Goal: Information Seeking & Learning: Learn about a topic

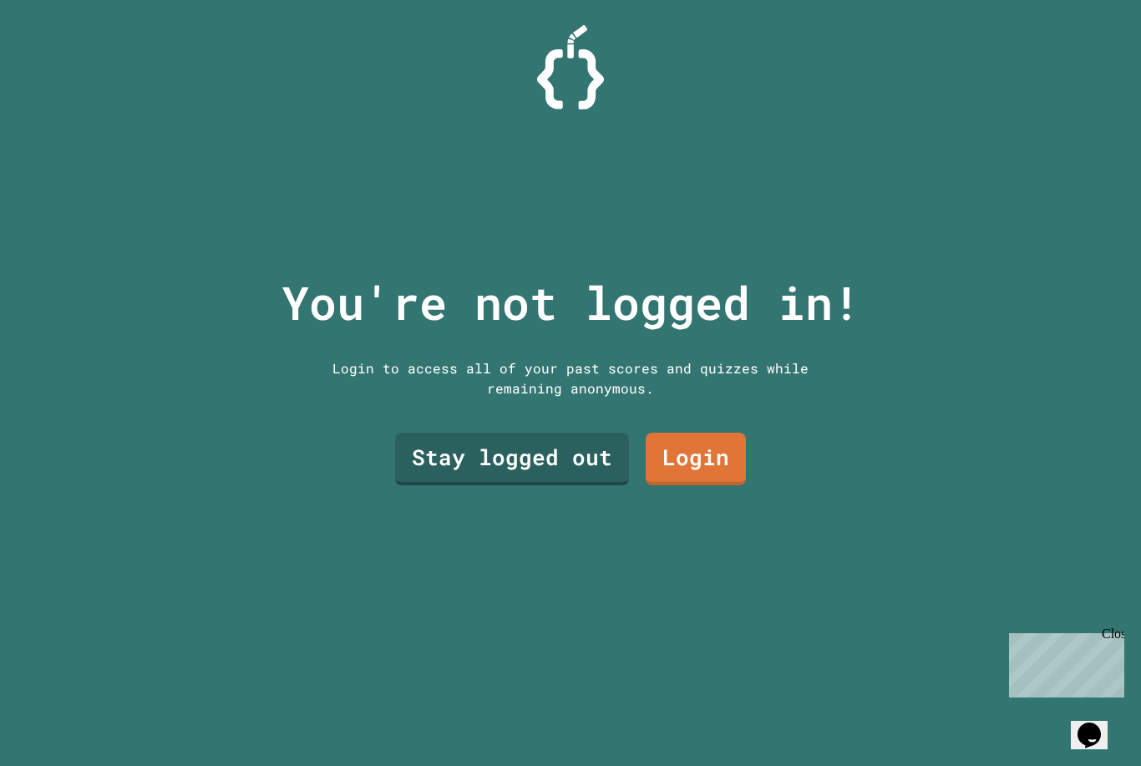
click at [519, 473] on link "Stay logged out" at bounding box center [512, 459] width 234 height 53
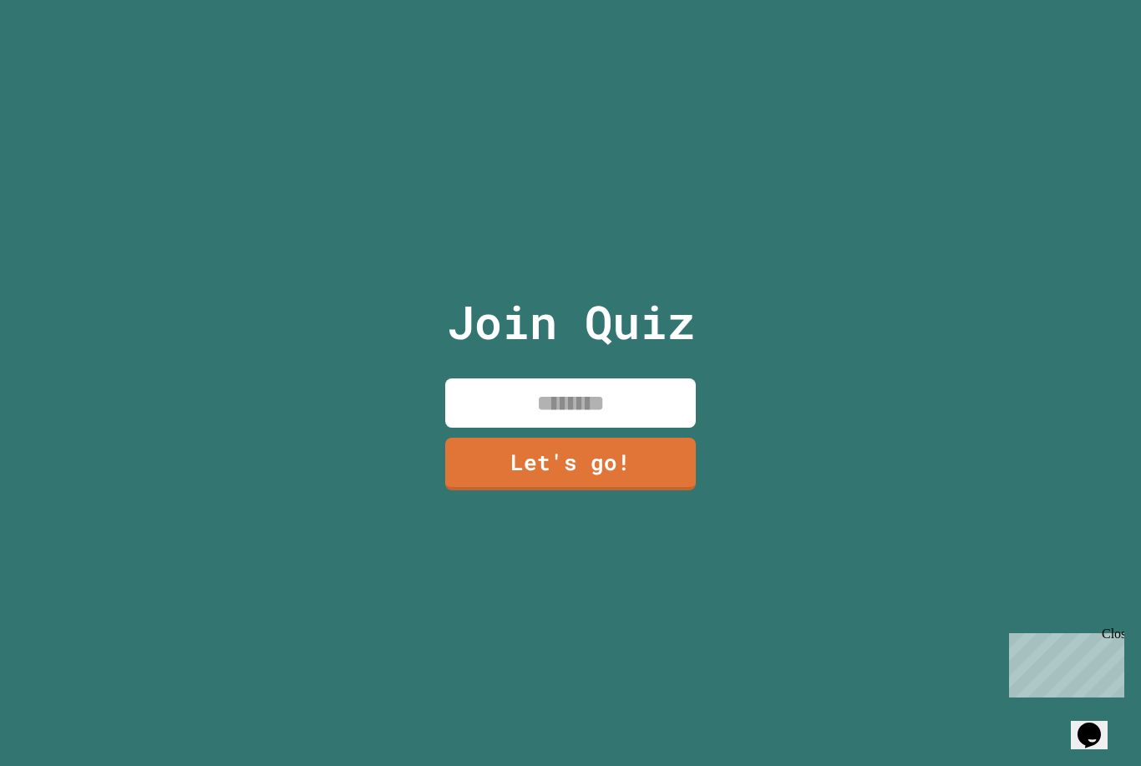
click at [575, 428] on input at bounding box center [570, 402] width 251 height 49
type input "******"
click at [649, 476] on link "Let's go!" at bounding box center [570, 464] width 251 height 53
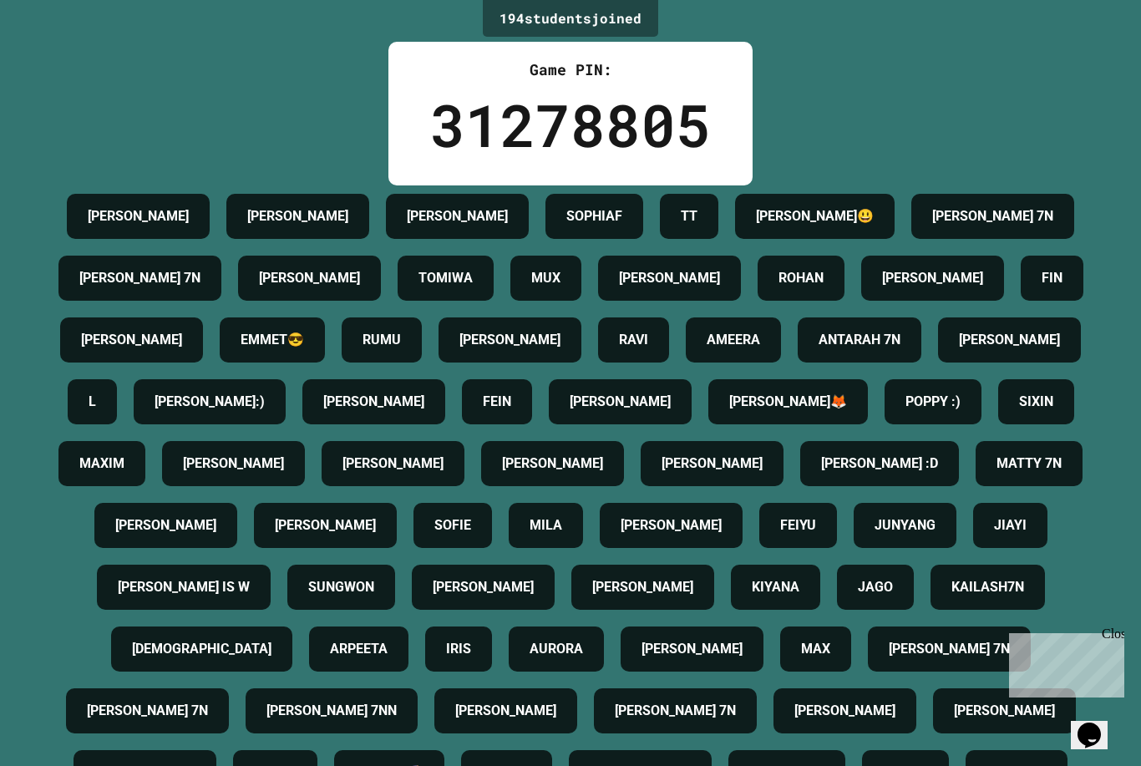
click at [145, 486] on div "MAXIM" at bounding box center [101, 463] width 87 height 45
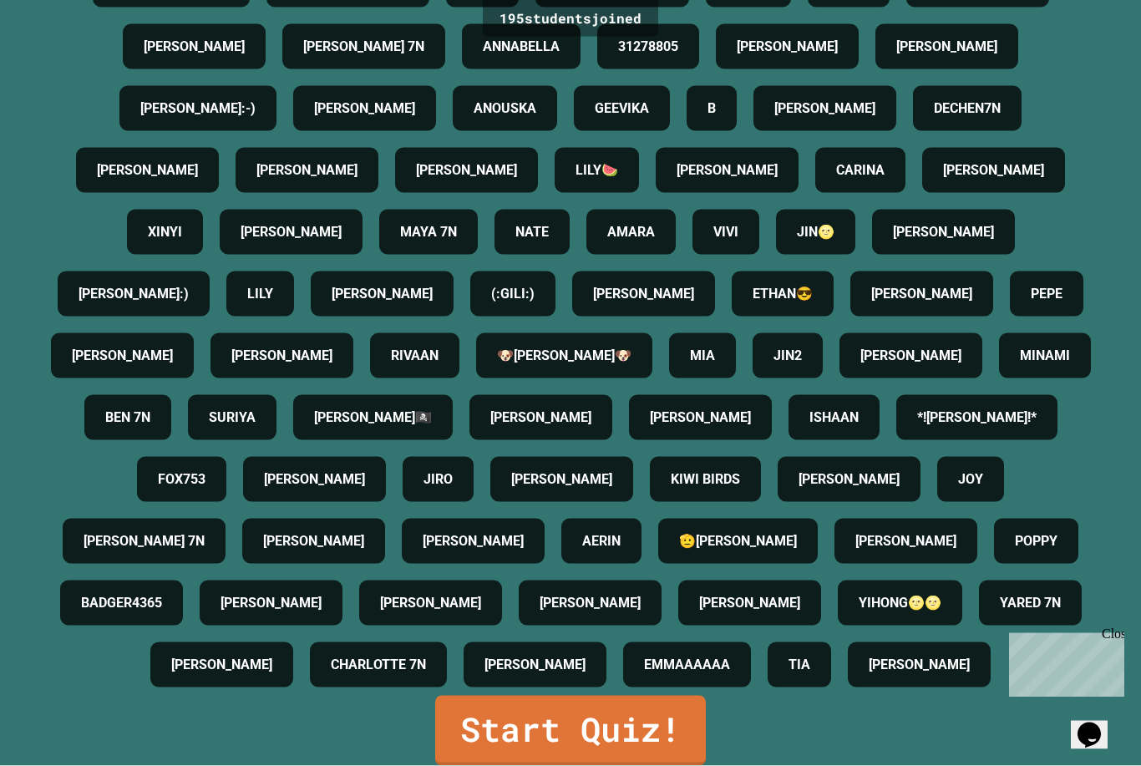
scroll to position [53, 0]
click at [652, 733] on link "Start Quiz!" at bounding box center [570, 731] width 271 height 70
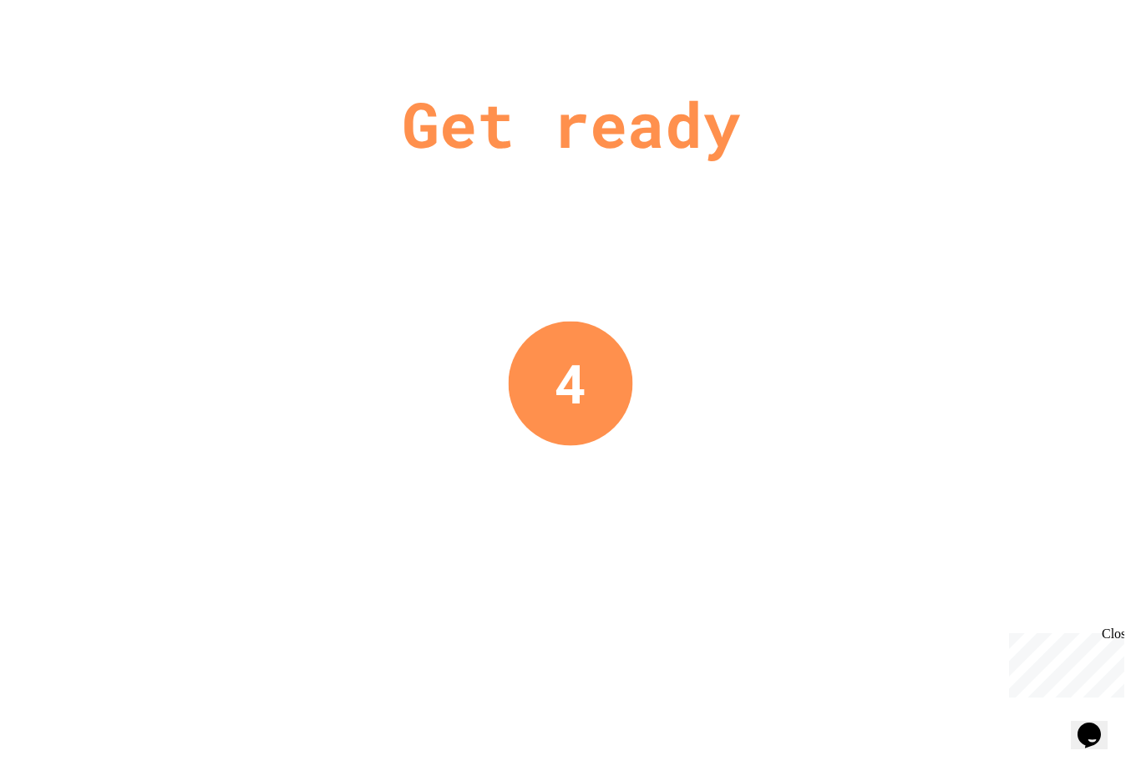
scroll to position [0, 0]
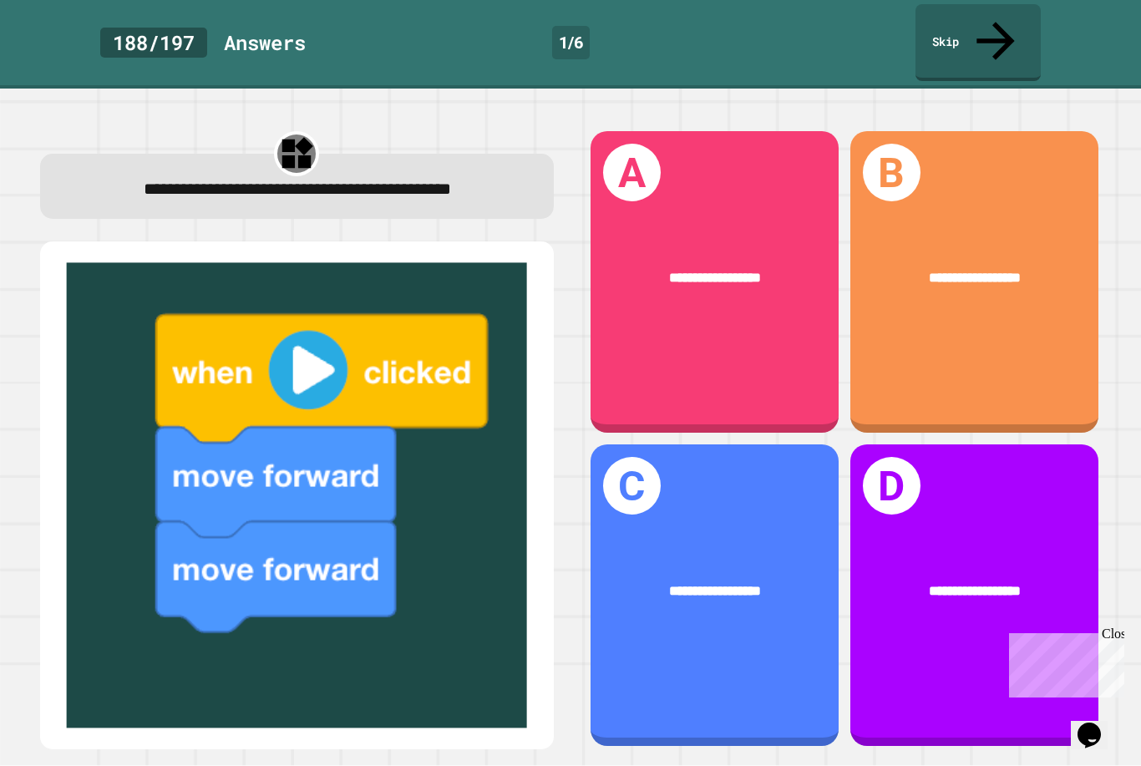
click at [798, 323] on div "**********" at bounding box center [714, 281] width 248 height 301
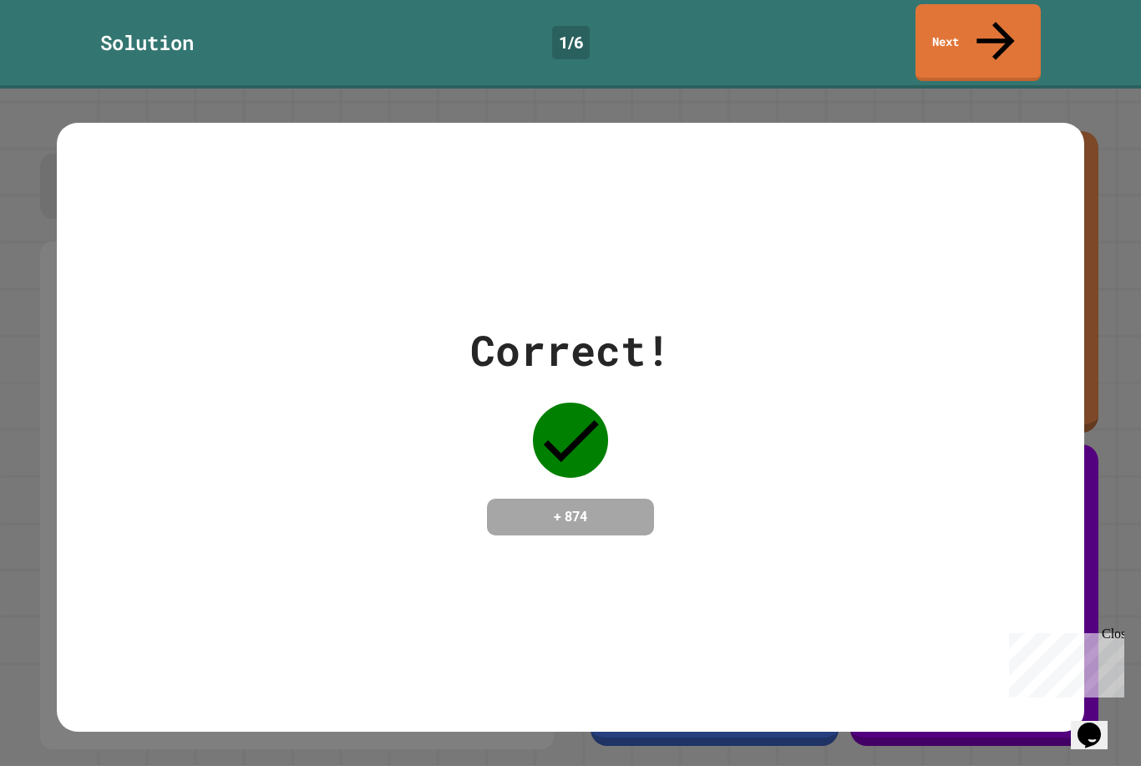
click at [942, 423] on div "Correct! + 874" at bounding box center [570, 427] width 1026 height 216
click at [941, 423] on div "Correct! + 874" at bounding box center [570, 427] width 1026 height 216
click at [931, 433] on div "Correct! + 874" at bounding box center [570, 427] width 1026 height 216
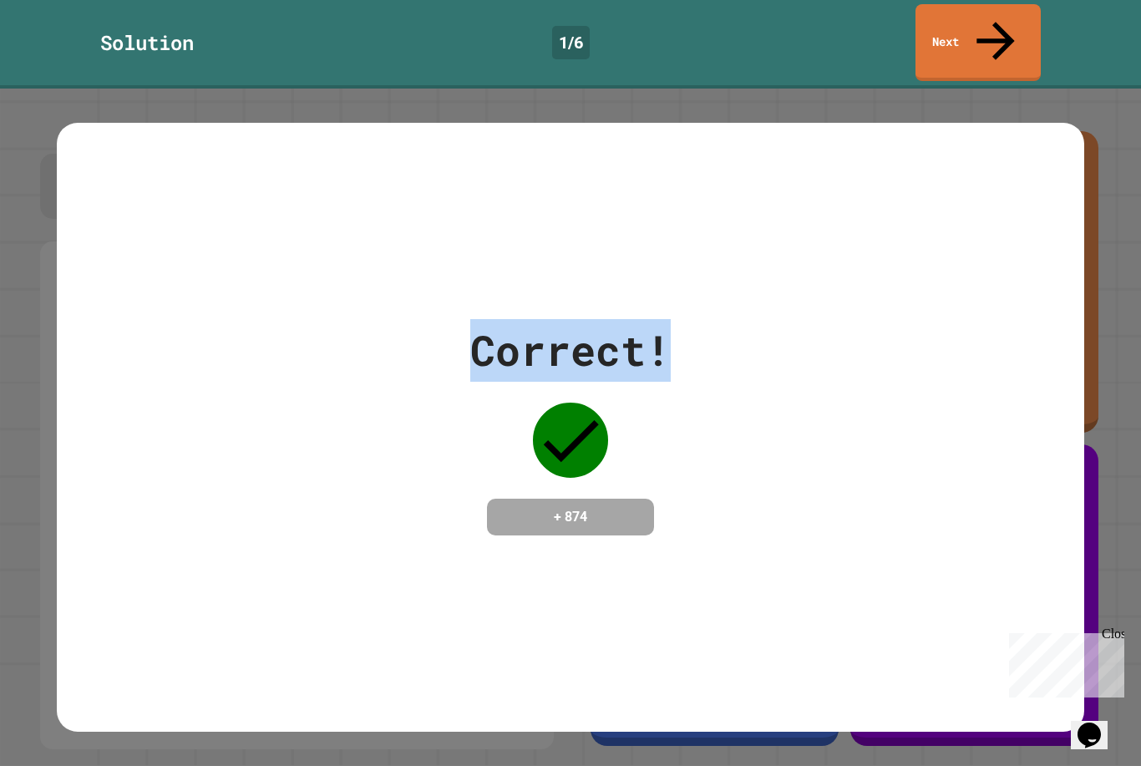
click at [933, 436] on div "Correct! + 874" at bounding box center [570, 427] width 1026 height 216
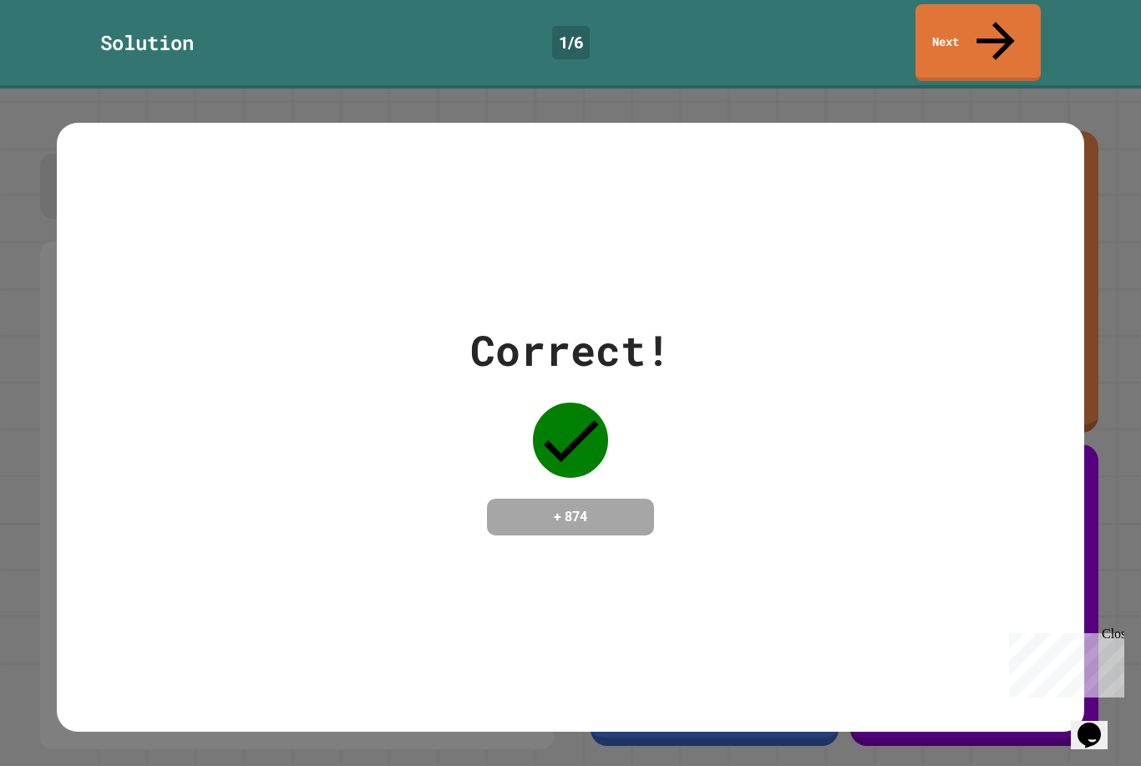
click at [914, 453] on div "Correct! + 874" at bounding box center [570, 427] width 1026 height 216
click at [898, 459] on div "Correct! + 874" at bounding box center [570, 427] width 1026 height 216
click at [904, 452] on div "Correct! + 874" at bounding box center [570, 427] width 1026 height 216
click at [884, 479] on div "Correct! + 874" at bounding box center [570, 427] width 1026 height 216
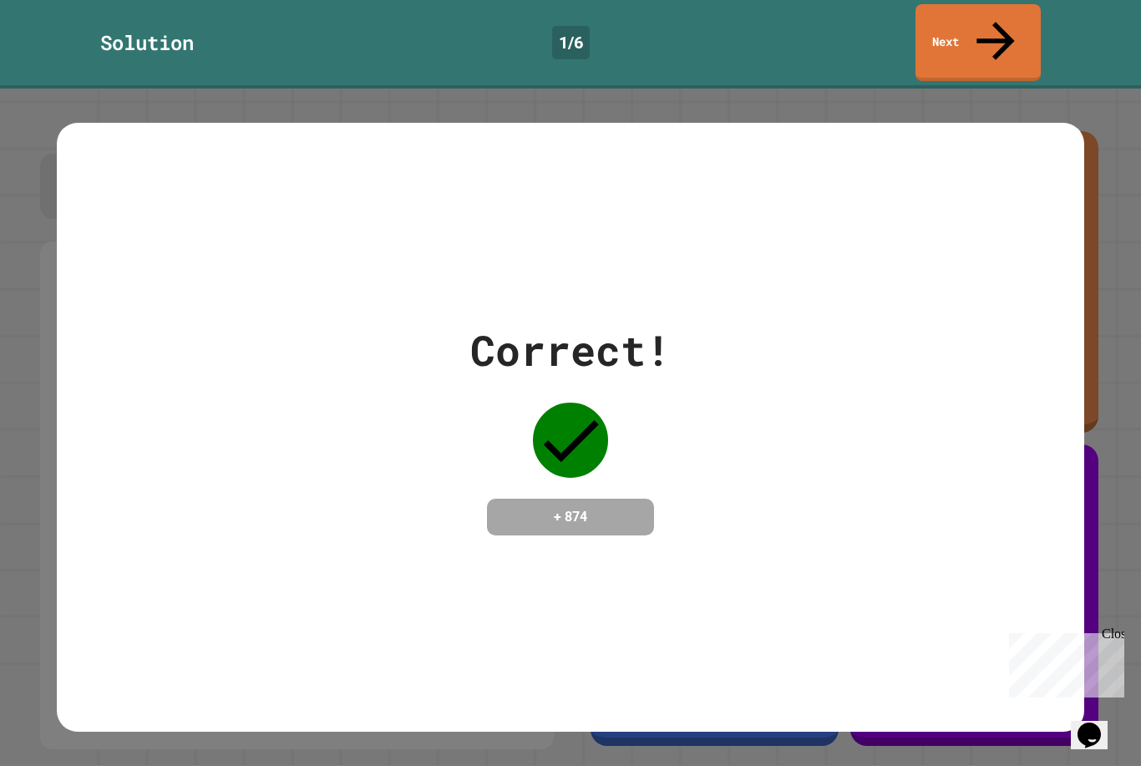
click at [880, 487] on div "Correct! + 874" at bounding box center [570, 427] width 1026 height 216
click at [843, 545] on div "Correct! + 874" at bounding box center [570, 428] width 1026 height 610
click at [849, 540] on div "Correct! + 874" at bounding box center [570, 428] width 1026 height 610
click at [986, 33] on link "Next" at bounding box center [977, 42] width 125 height 77
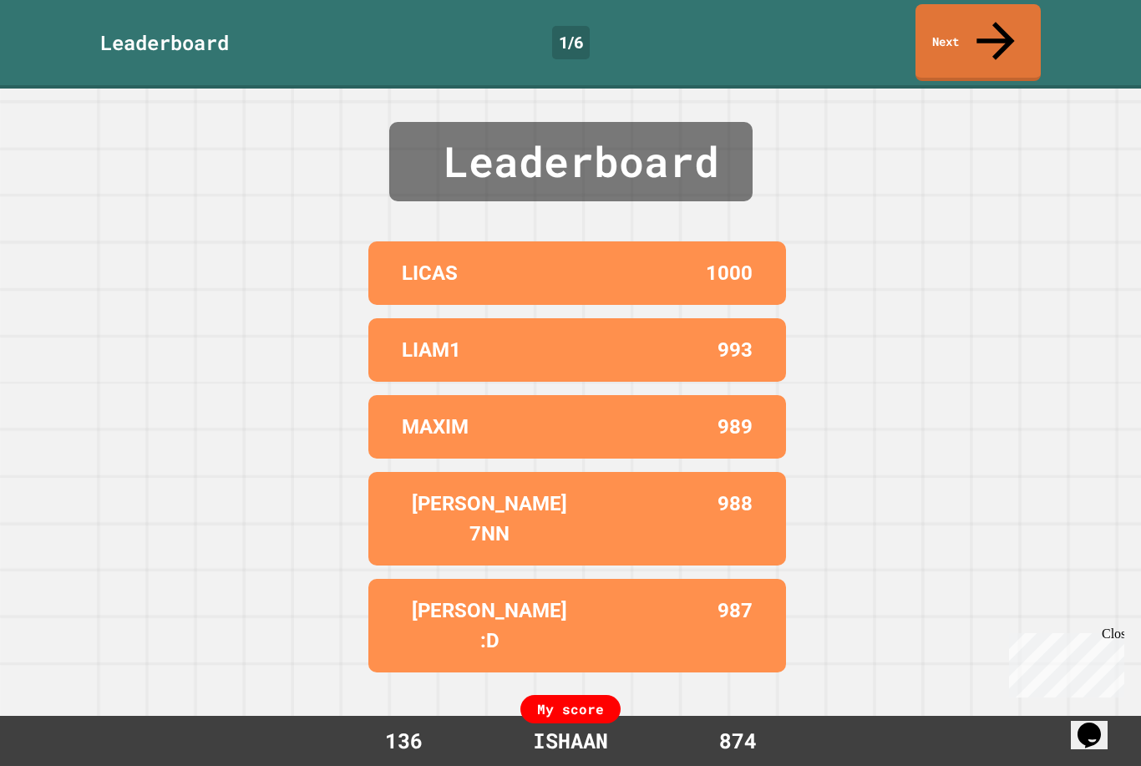
click at [1006, 22] on link "Next" at bounding box center [977, 42] width 125 height 77
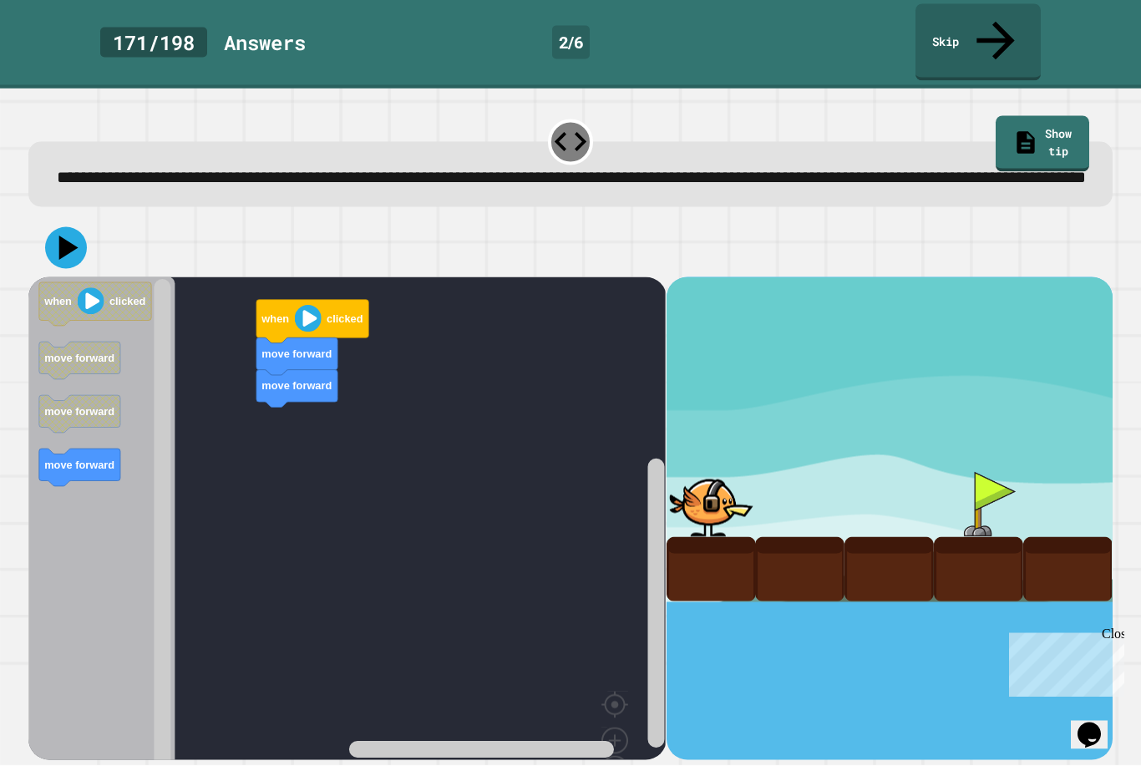
scroll to position [18, 0]
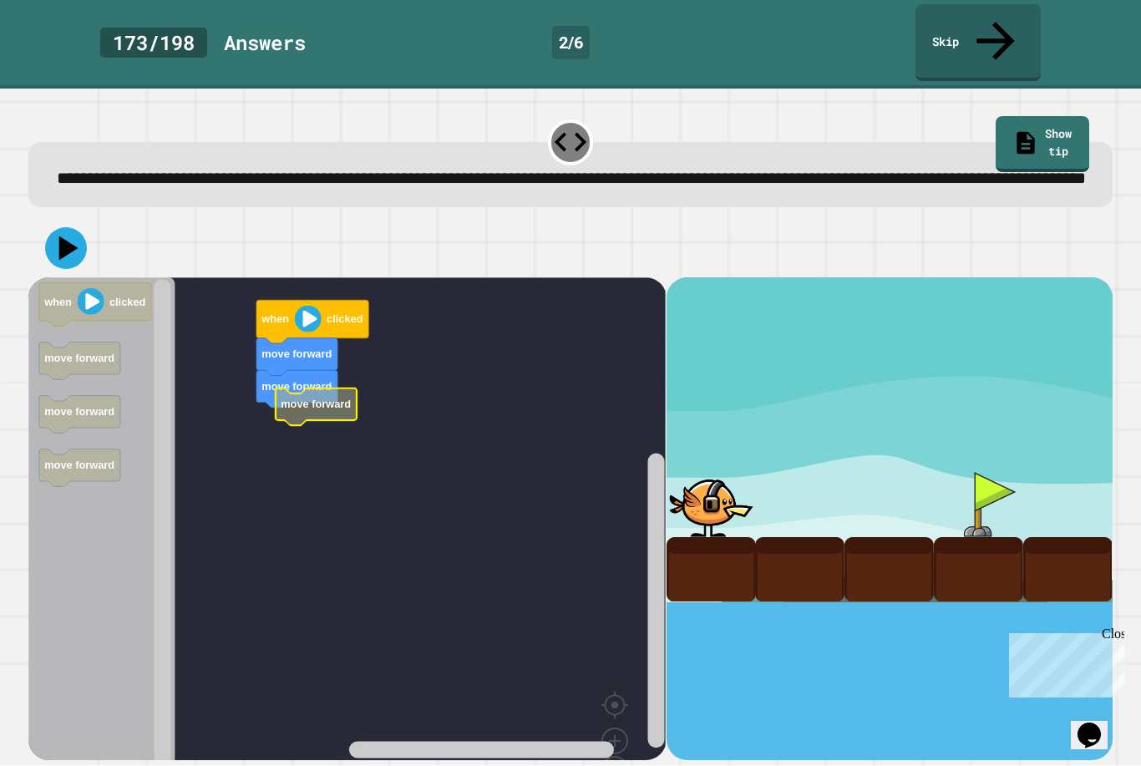
click at [51, 227] on icon at bounding box center [66, 248] width 42 height 42
click at [302, 418] on text "move forward" at bounding box center [300, 424] width 70 height 13
click at [54, 230] on icon at bounding box center [66, 248] width 42 height 42
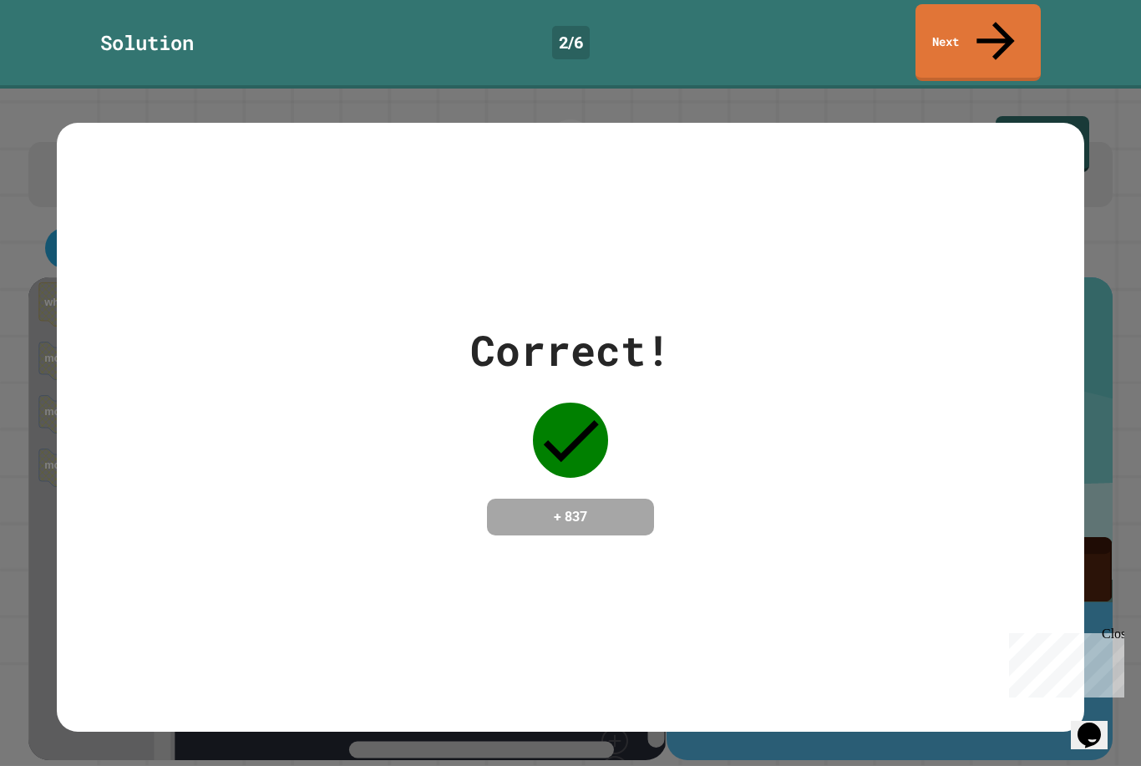
click at [188, 418] on div "Correct! + 837" at bounding box center [570, 427] width 1026 height 216
click at [145, 211] on div "Correct! + 837" at bounding box center [570, 428] width 1026 height 610
click at [148, 212] on div "Correct! + 837" at bounding box center [570, 428] width 1026 height 610
click at [198, 428] on div "Correct! + 837" at bounding box center [570, 427] width 1026 height 216
click at [1008, 18] on link "Next" at bounding box center [977, 42] width 125 height 77
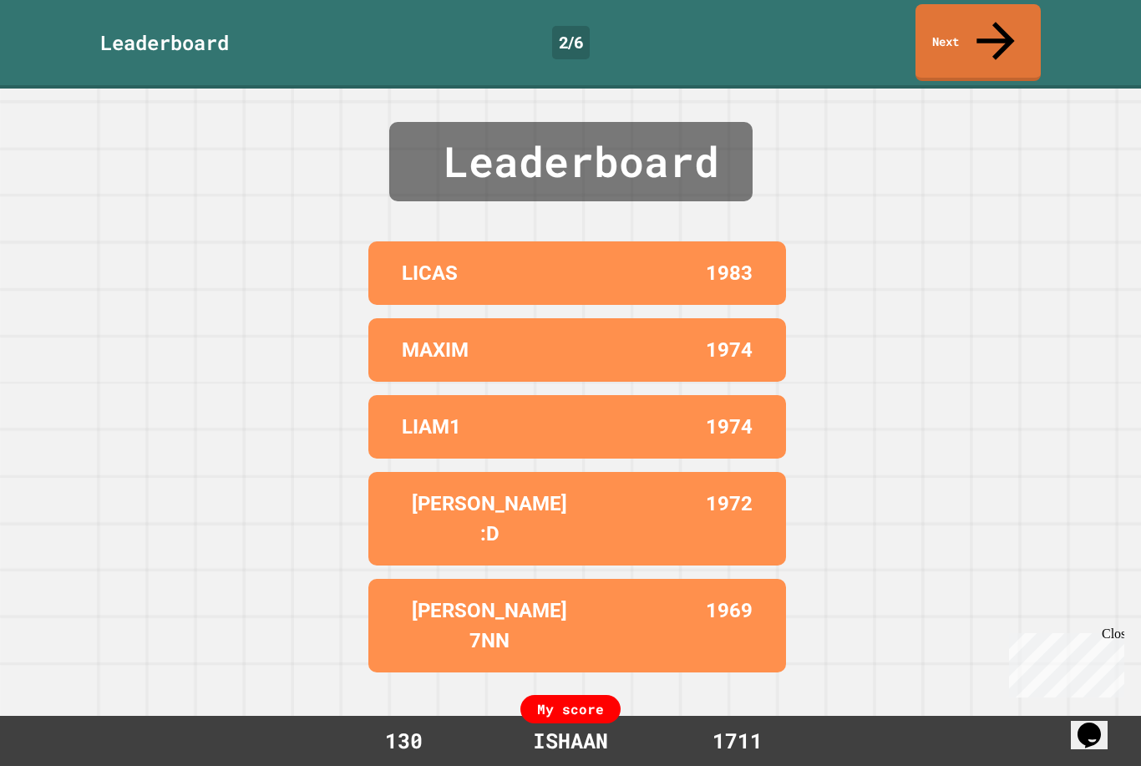
scroll to position [1, 0]
click at [1012, 22] on link "Next" at bounding box center [977, 42] width 125 height 77
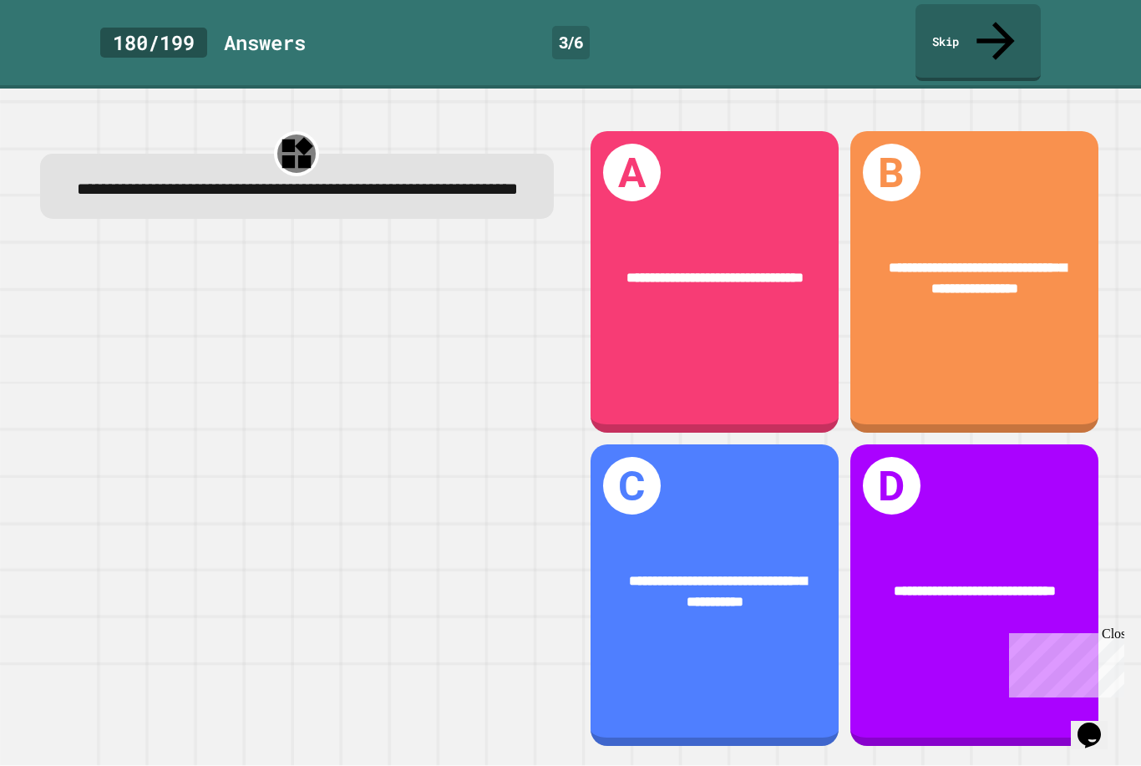
click at [1020, 296] on div "**********" at bounding box center [974, 278] width 248 height 97
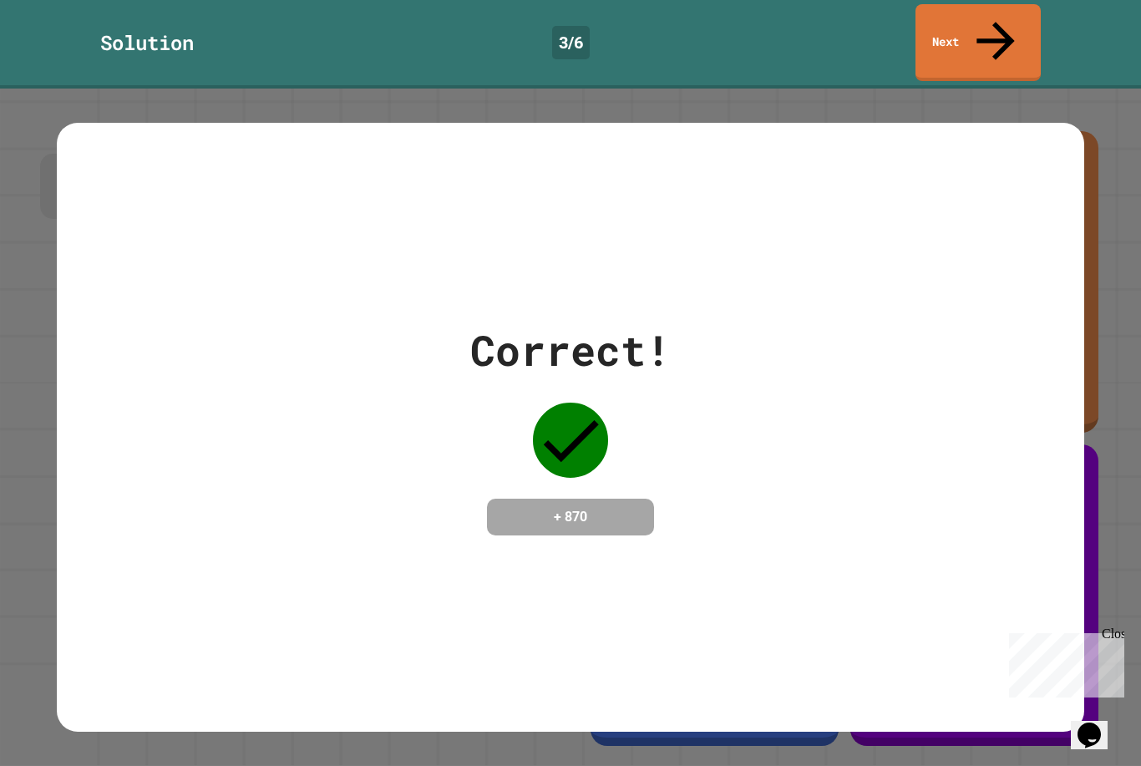
click at [1050, 260] on div "Correct! + 870" at bounding box center [570, 428] width 1026 height 610
click at [1001, 28] on icon at bounding box center [995, 41] width 57 height 57
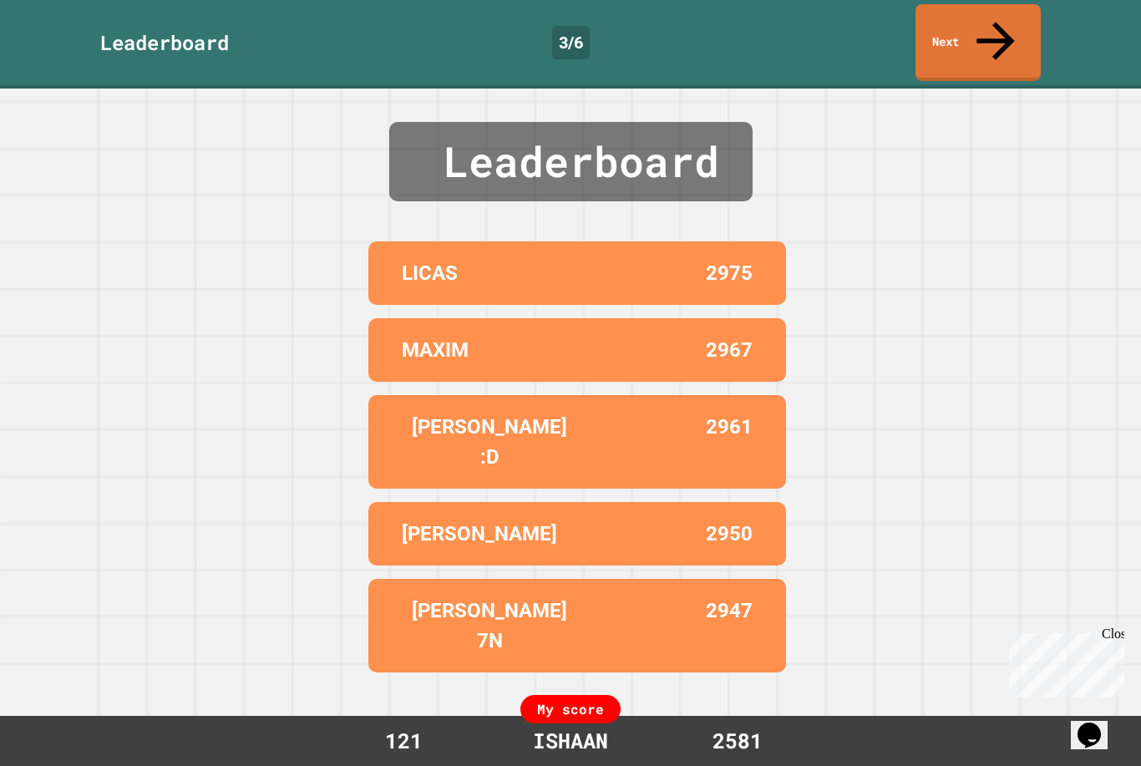
click at [978, 30] on link "Next" at bounding box center [977, 42] width 125 height 77
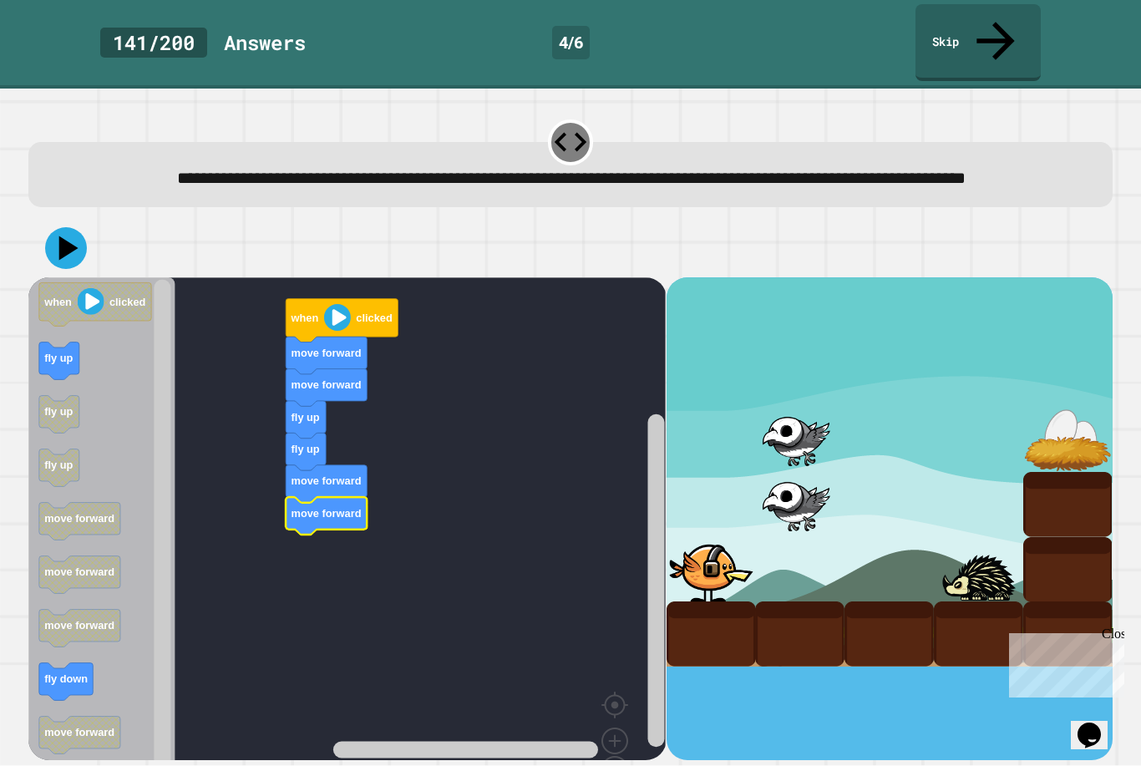
click at [65, 246] on icon at bounding box center [68, 248] width 19 height 24
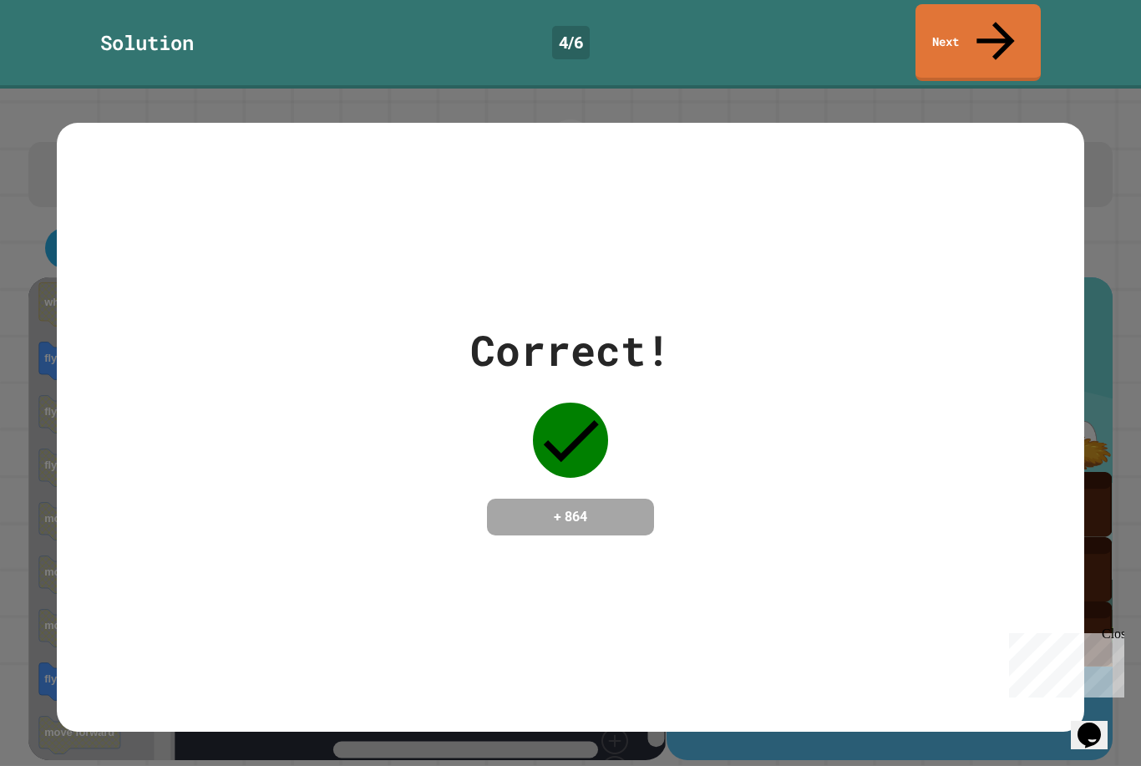
click at [589, 495] on div "Correct! + 864" at bounding box center [570, 427] width 200 height 216
click at [977, 14] on link "Next" at bounding box center [977, 42] width 125 height 77
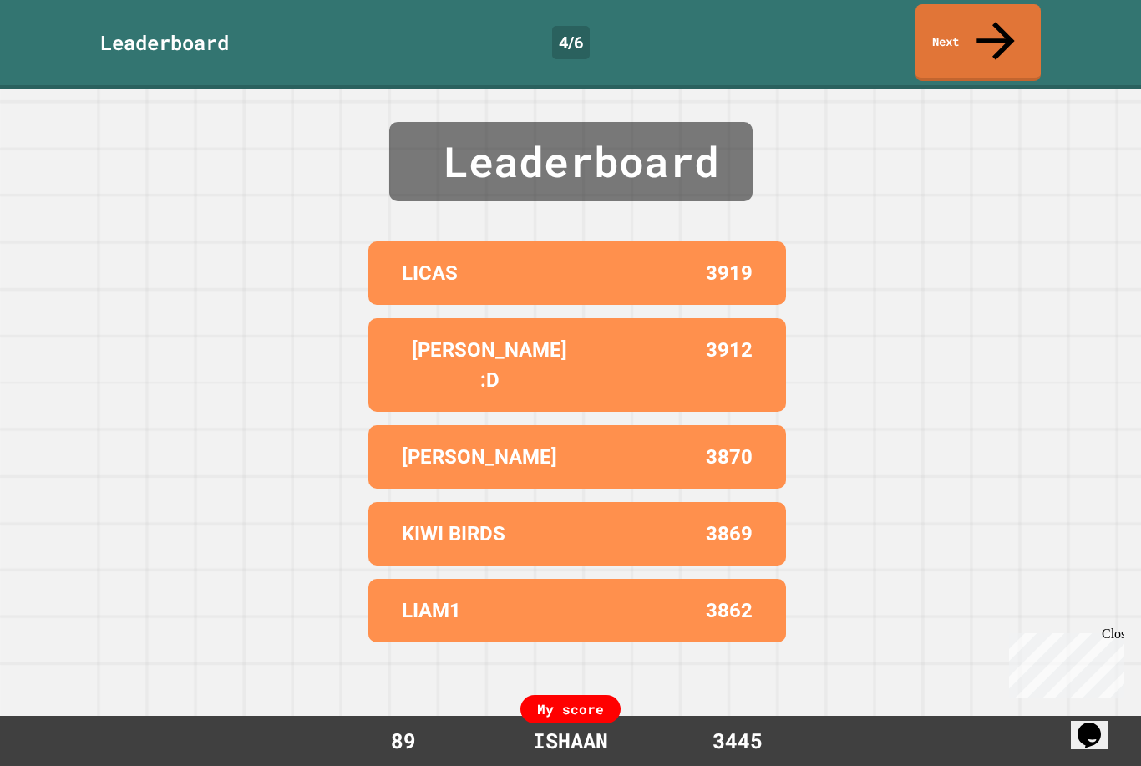
click at [963, 32] on link "Next" at bounding box center [977, 42] width 125 height 77
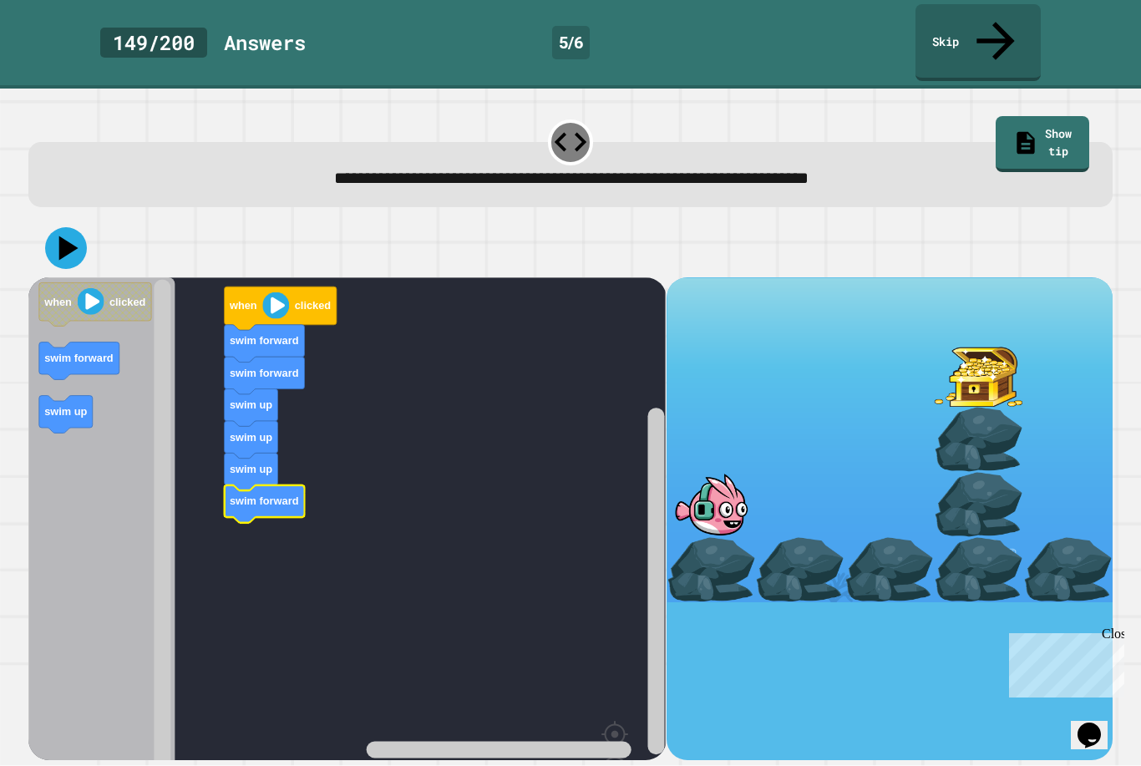
click at [64, 236] on icon at bounding box center [68, 248] width 19 height 24
click at [110, 512] on icon "Blockly Workspace" at bounding box center [101, 563] width 146 height 572
click at [58, 227] on icon at bounding box center [66, 248] width 42 height 42
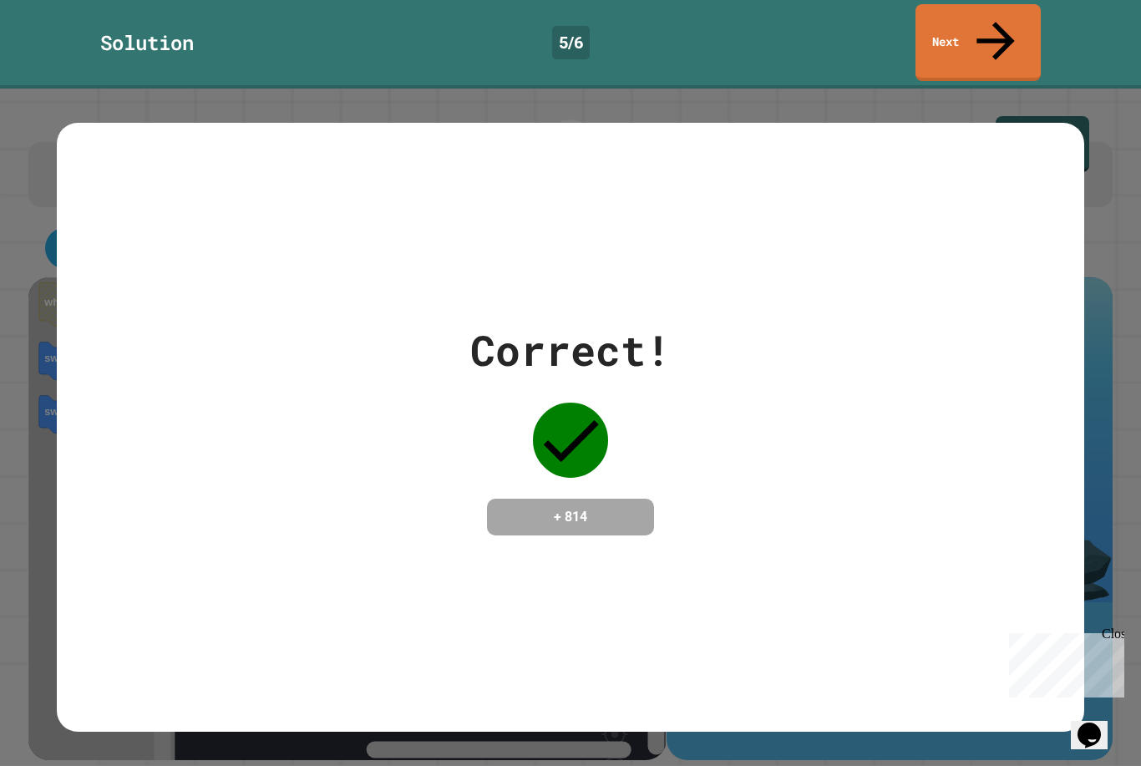
click at [996, 16] on icon at bounding box center [995, 41] width 57 height 57
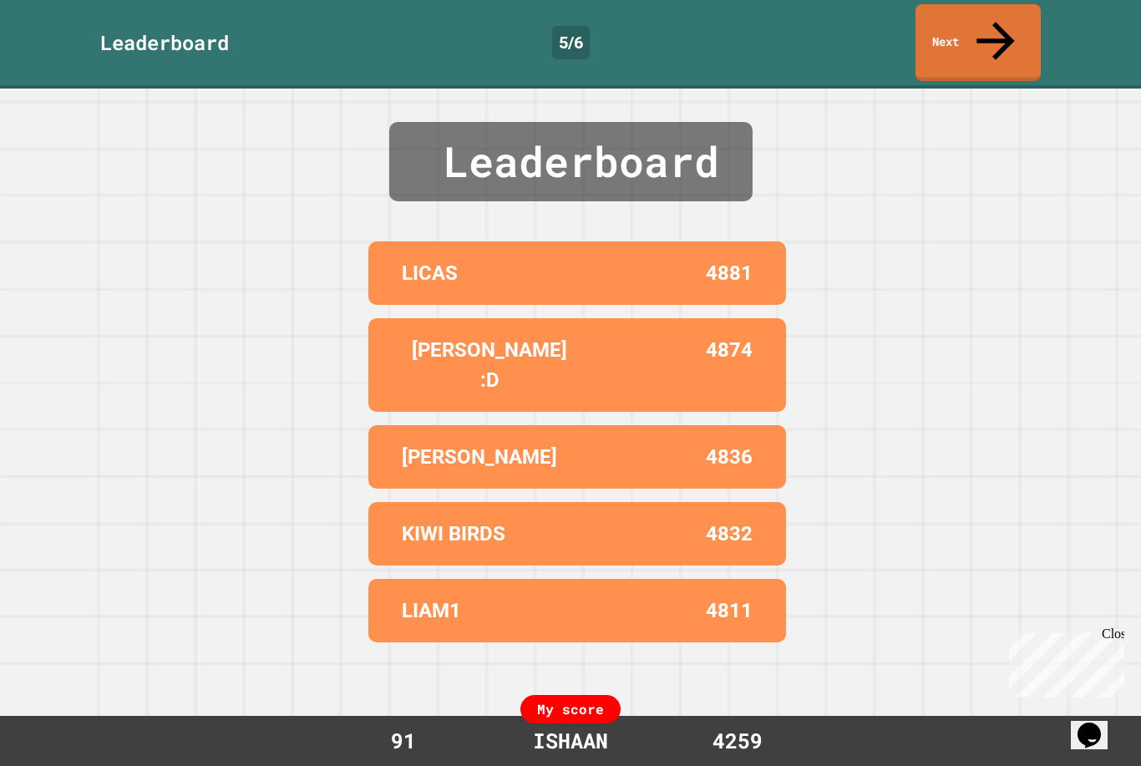
click at [986, 35] on link "Next" at bounding box center [977, 42] width 125 height 77
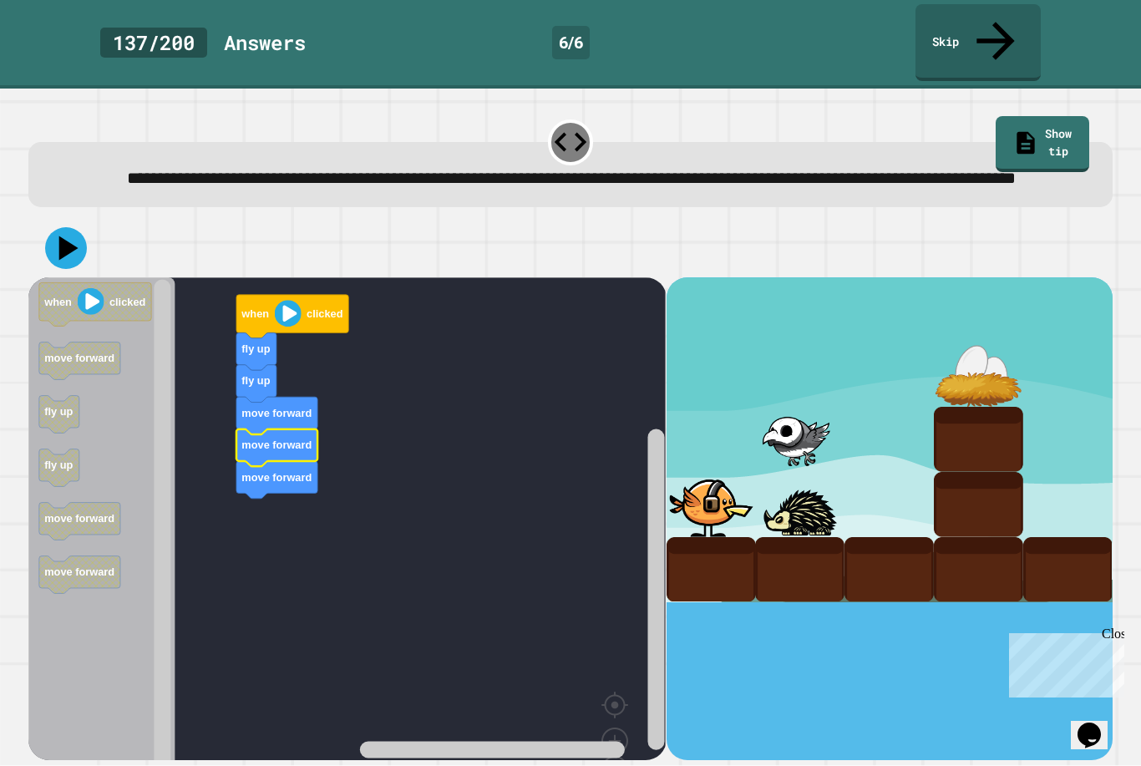
click at [65, 232] on icon at bounding box center [66, 248] width 42 height 42
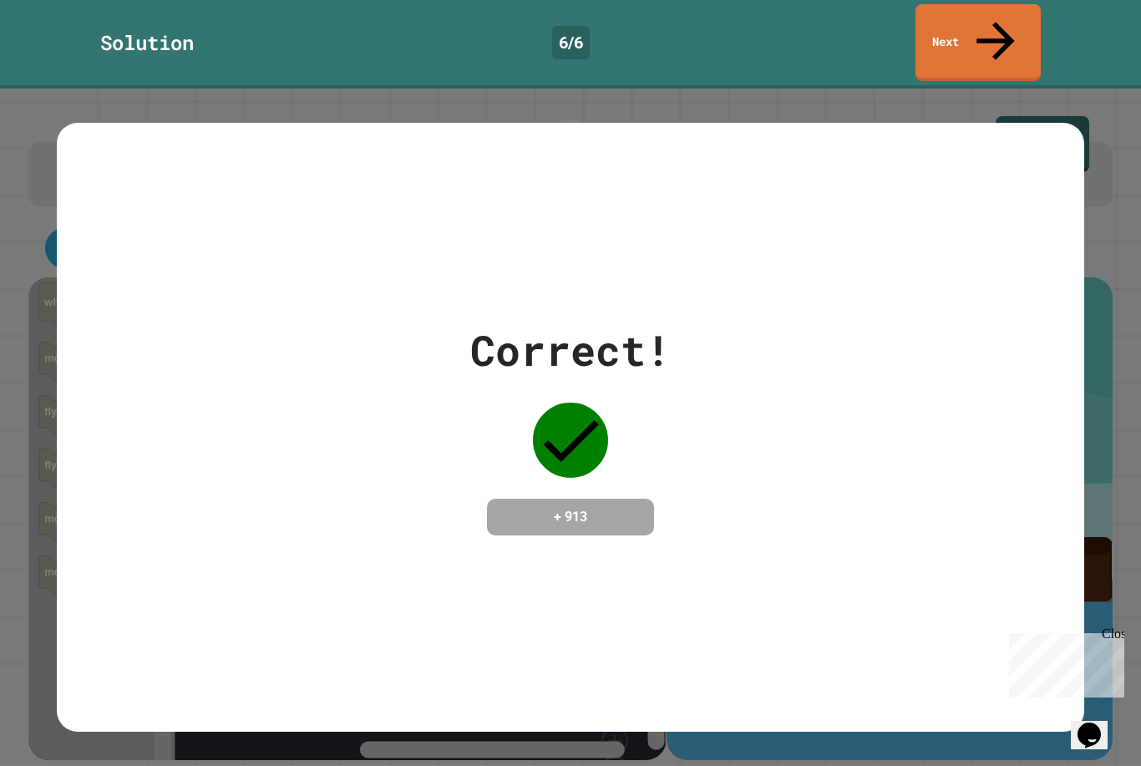
click at [985, 18] on link "Next" at bounding box center [977, 42] width 125 height 77
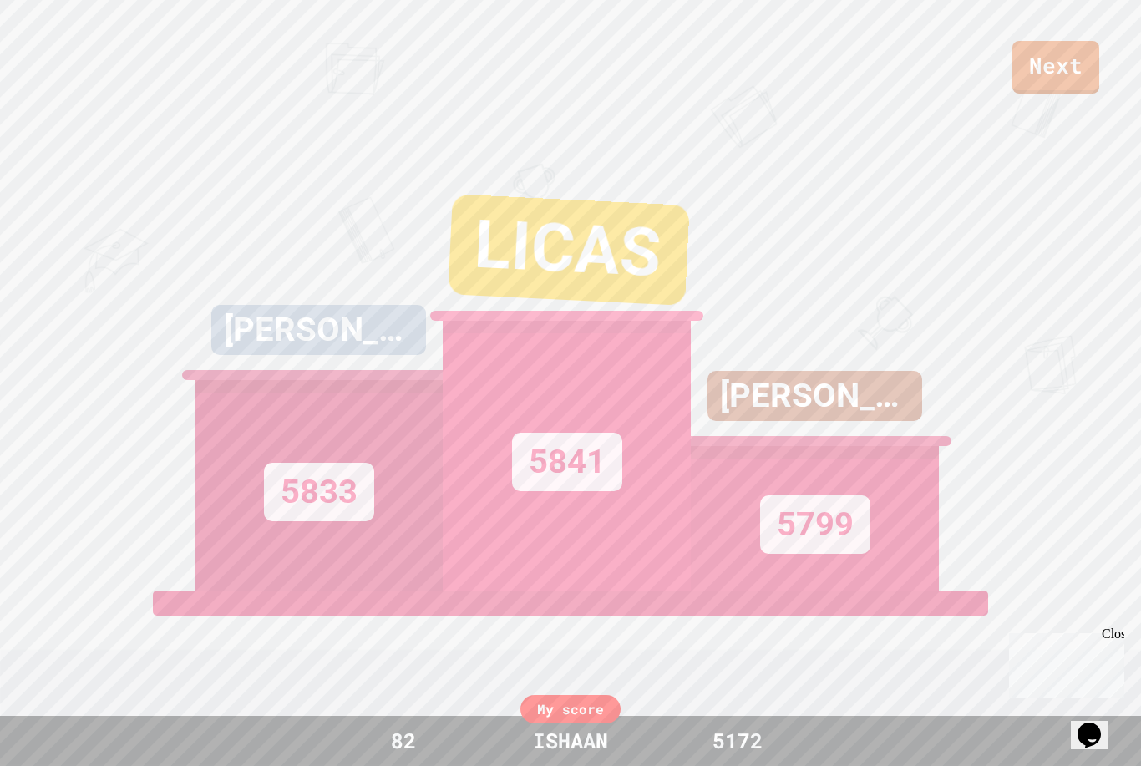
click at [1068, 61] on link "Next" at bounding box center [1055, 67] width 87 height 53
